Goal: Task Accomplishment & Management: Use online tool/utility

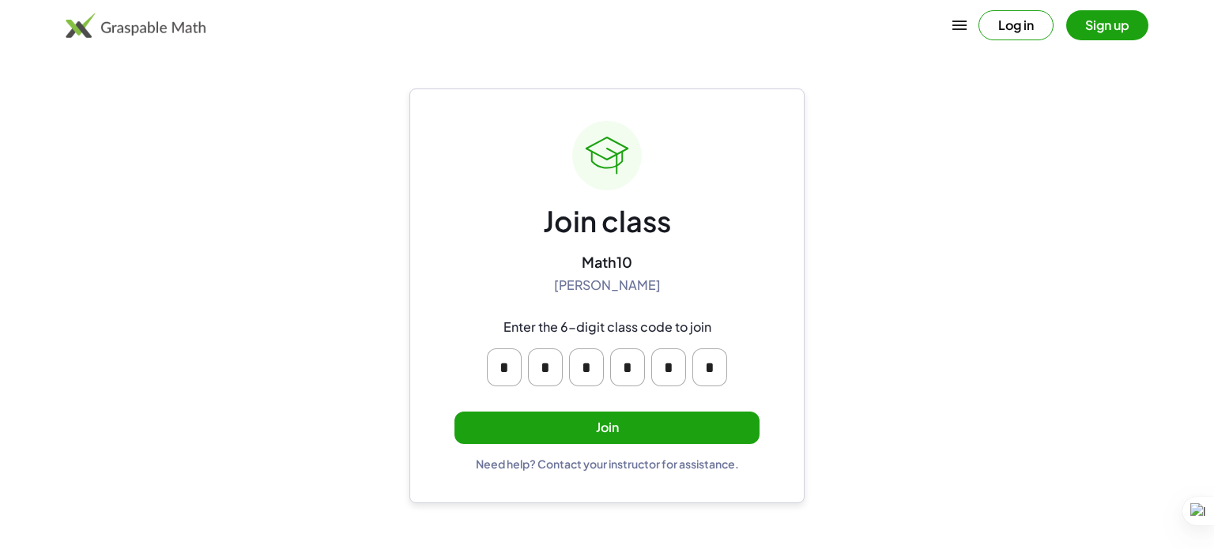
click at [669, 426] on button "Join" at bounding box center [607, 428] width 305 height 32
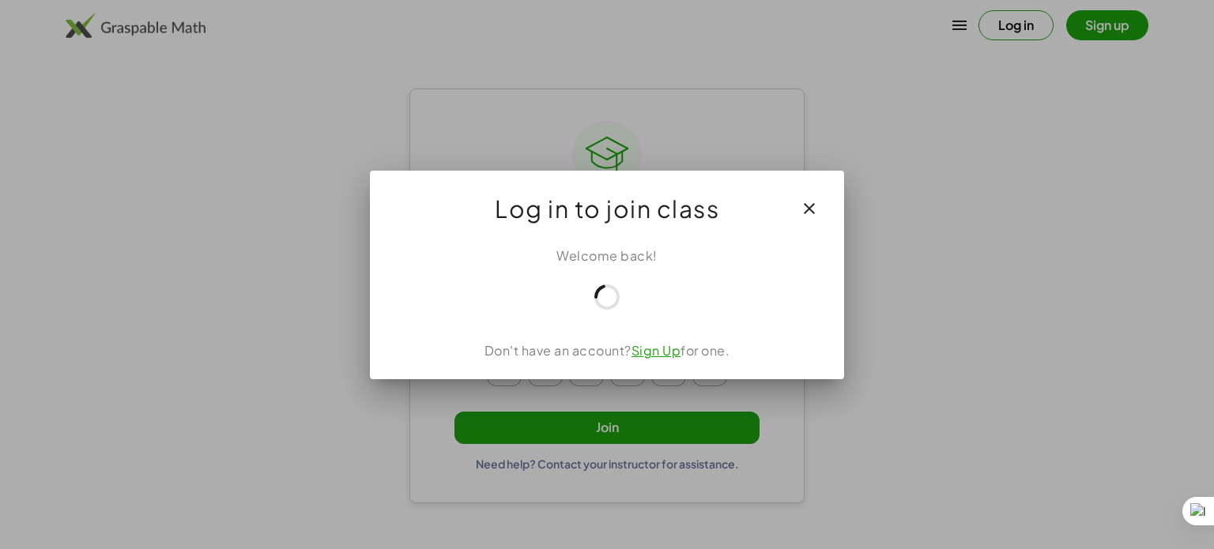
click at [647, 413] on div at bounding box center [607, 274] width 1214 height 549
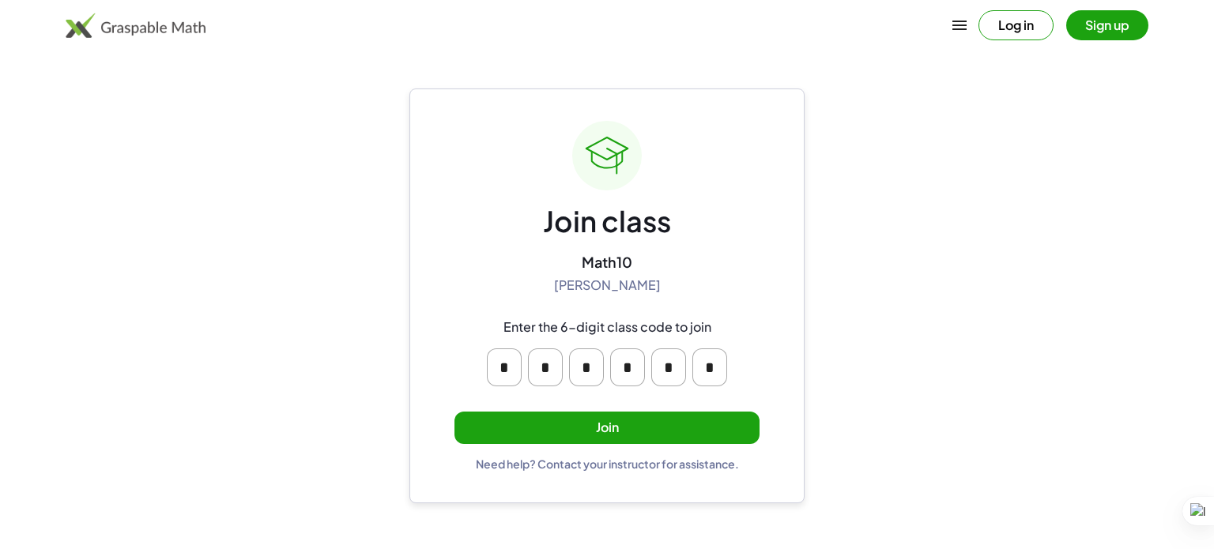
click at [647, 413] on button "Join" at bounding box center [607, 428] width 305 height 32
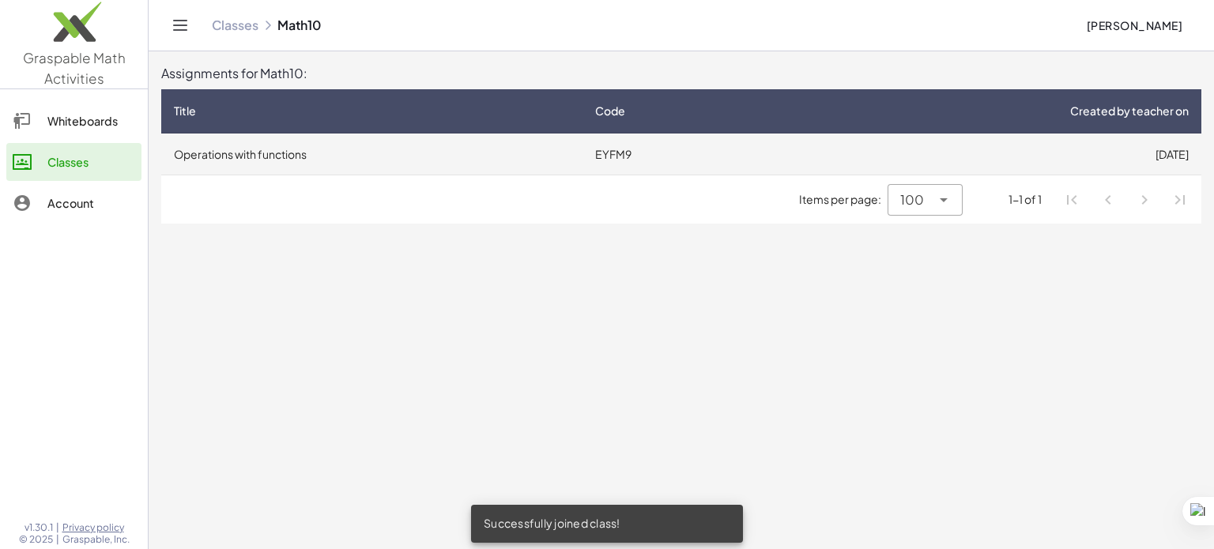
click at [707, 165] on td "EYFM9" at bounding box center [678, 154] width 191 height 41
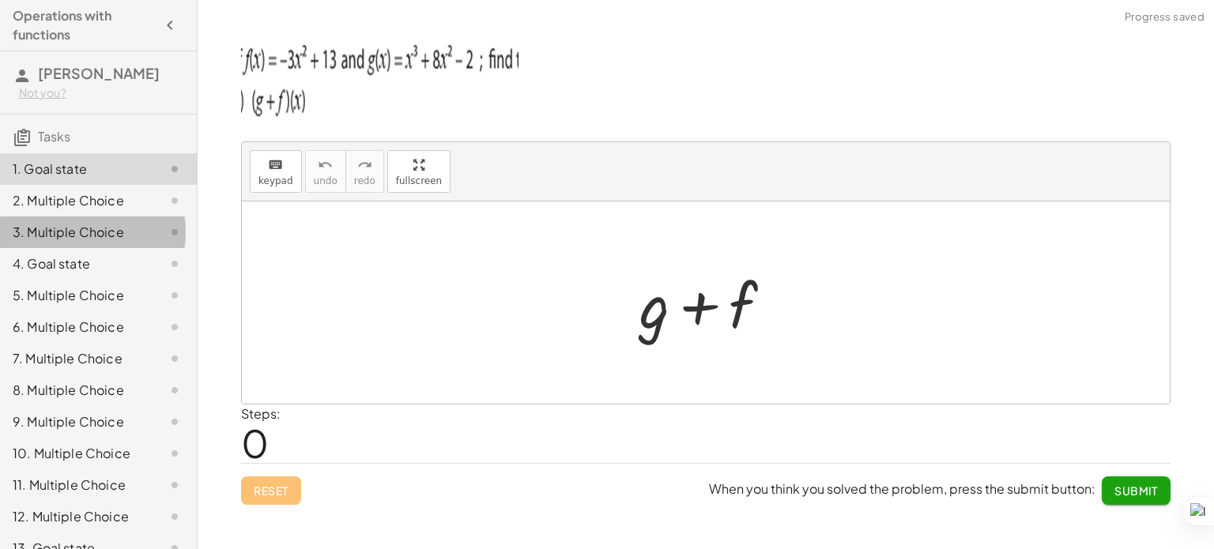
click at [109, 223] on div "3. Multiple Choice" at bounding box center [76, 232] width 127 height 19
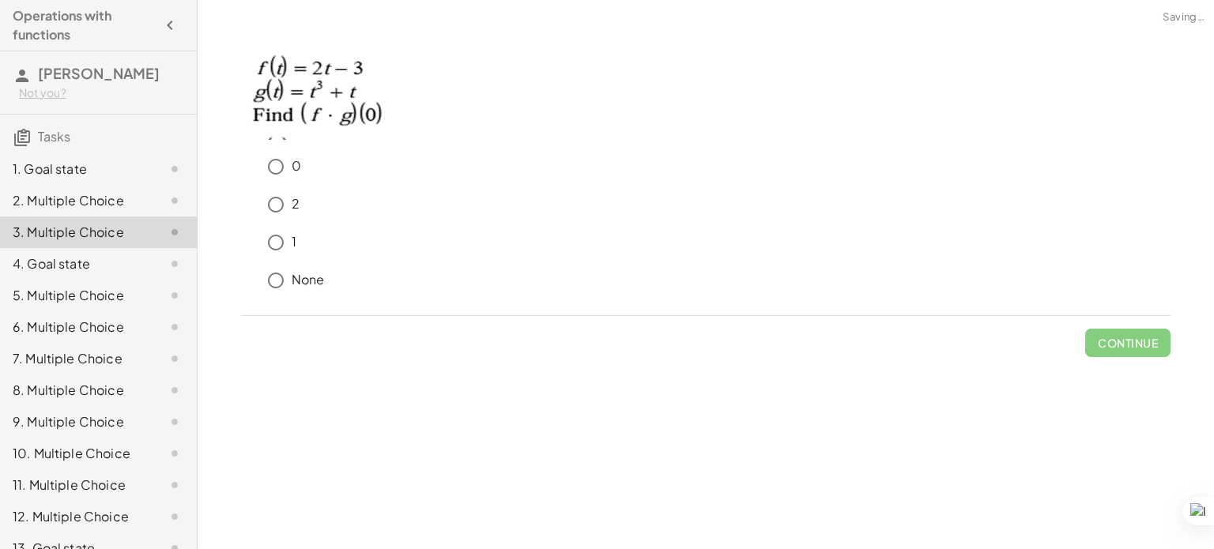
scroll to position [93, 0]
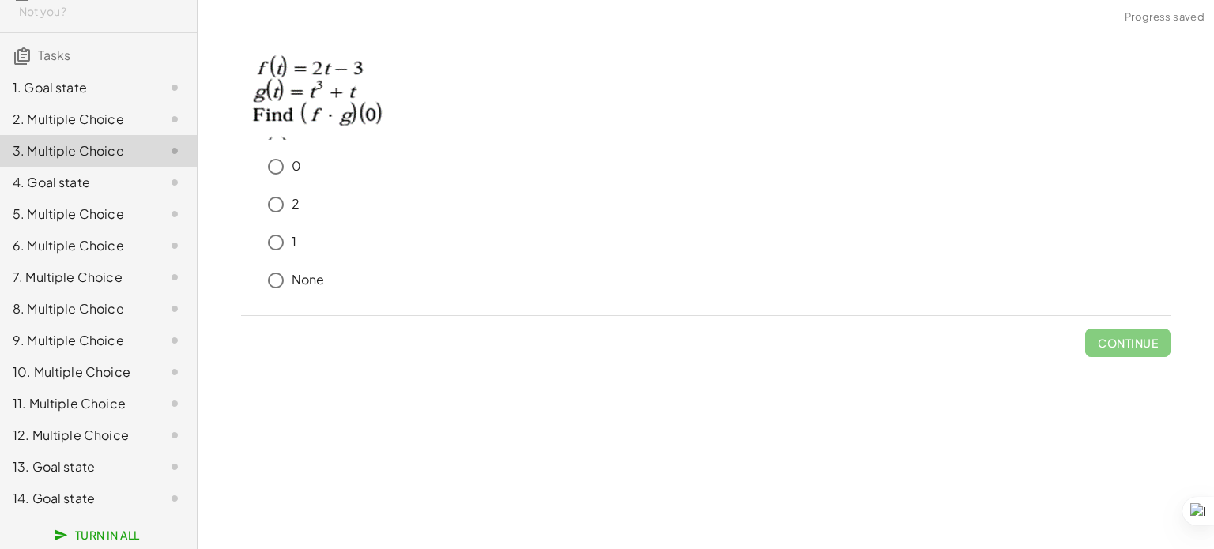
click at [85, 375] on div "10. Multiple Choice" at bounding box center [76, 372] width 127 height 19
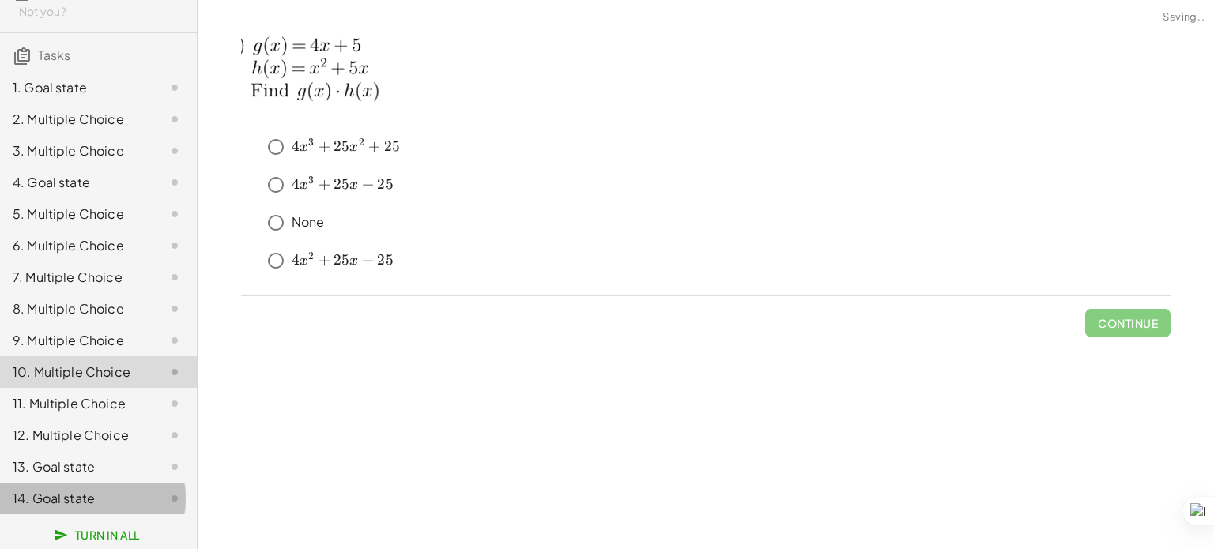
click at [73, 505] on div "14. Goal state" at bounding box center [76, 498] width 127 height 19
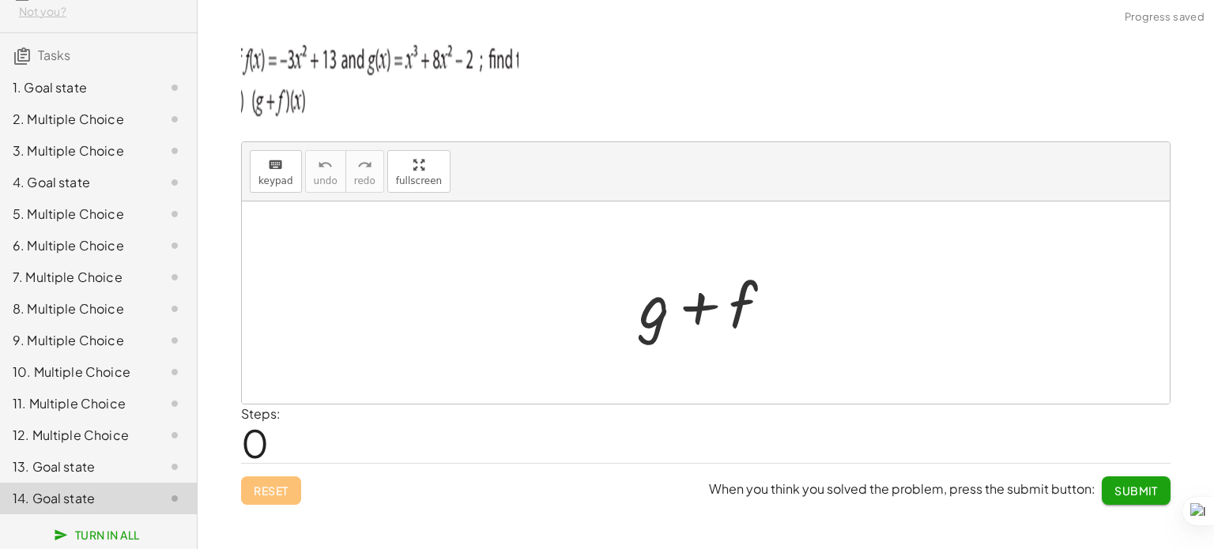
scroll to position [0, 0]
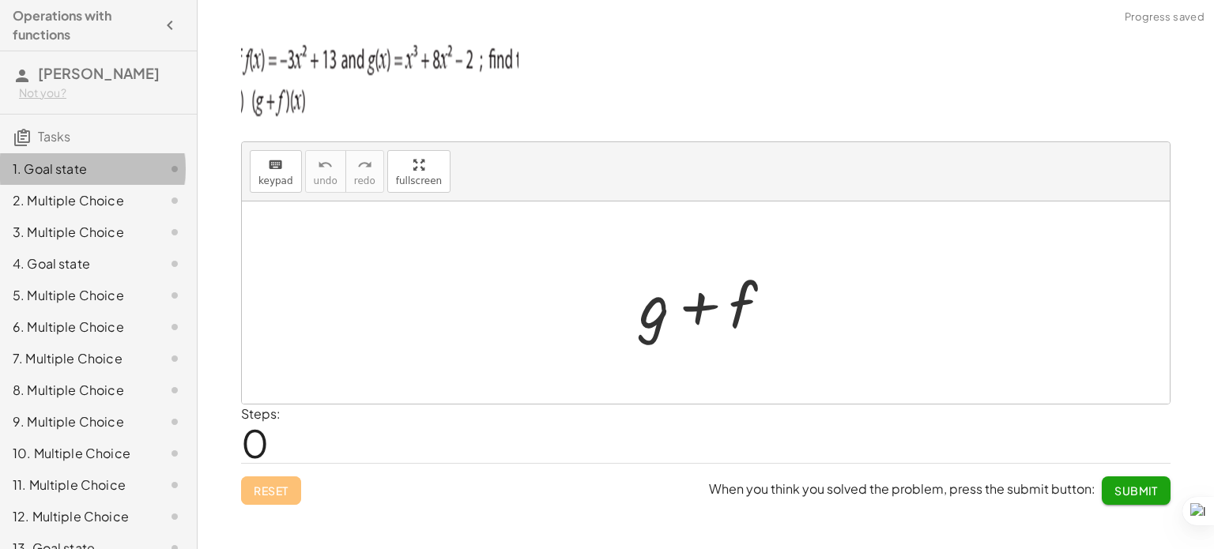
click at [104, 217] on div "1. Goal state" at bounding box center [98, 233] width 197 height 32
click at [104, 179] on div "1. Goal state" at bounding box center [98, 169] width 197 height 32
click at [115, 175] on div "1. Goal state" at bounding box center [76, 169] width 127 height 19
click at [496, 260] on div at bounding box center [706, 303] width 928 height 202
